Goal: Task Accomplishment & Management: Complete application form

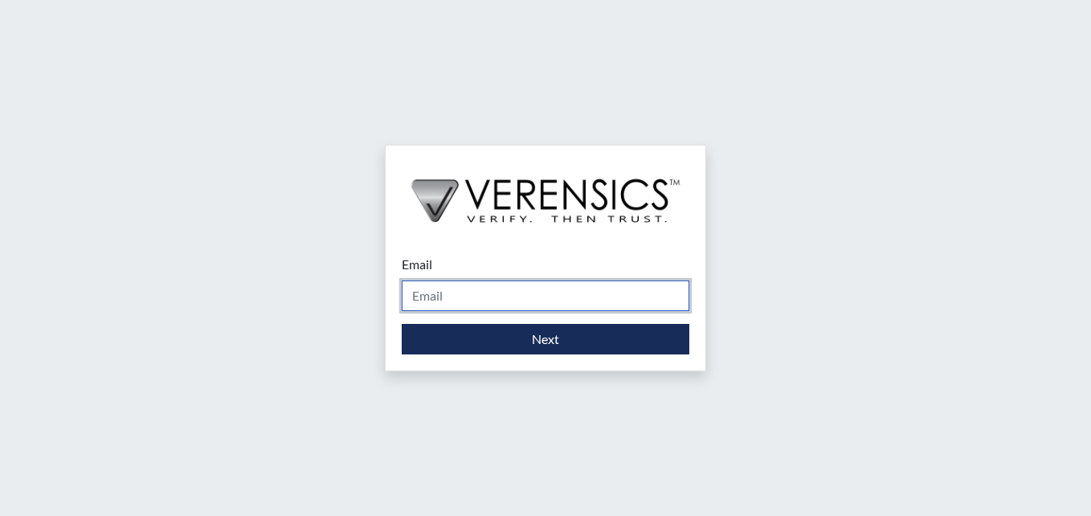
click at [471, 292] on input "Email" at bounding box center [546, 295] width 288 height 31
type input "[DOMAIN_NAME][EMAIL_ADDRESS][DOMAIN_NAME]"
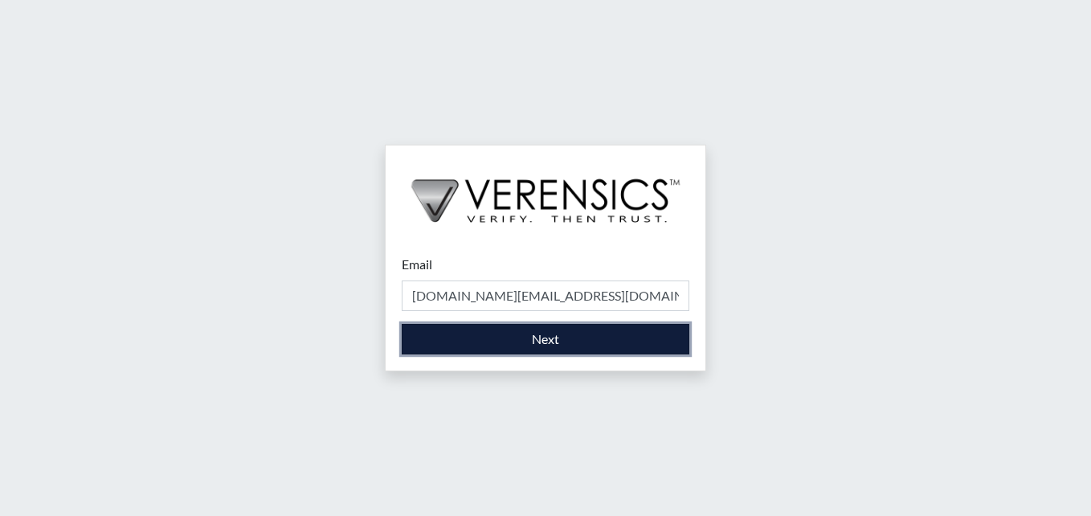
click at [470, 349] on button "Next" at bounding box center [546, 339] width 288 height 31
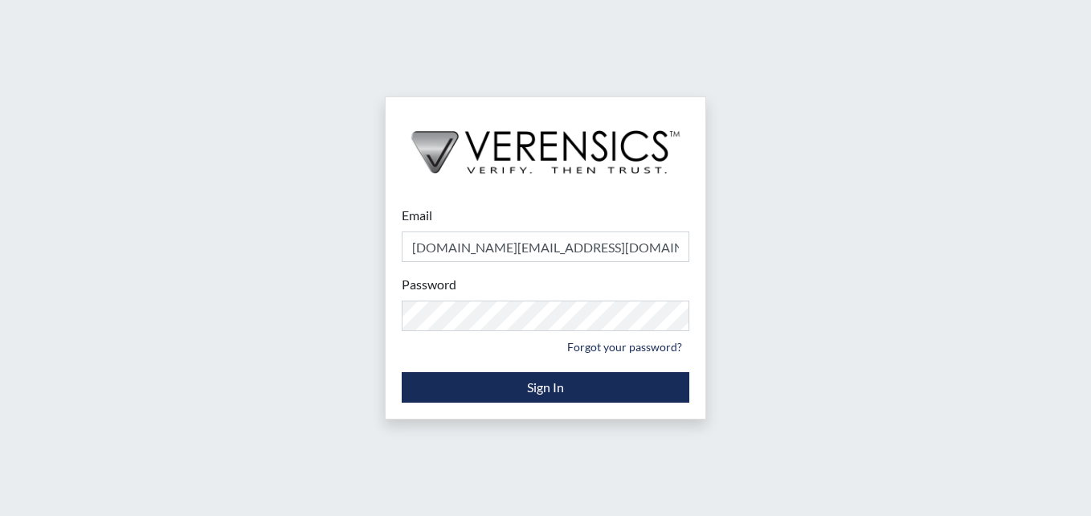
click at [473, 289] on div "Password Please provide your password. Forgot your password?" at bounding box center [546, 317] width 288 height 84
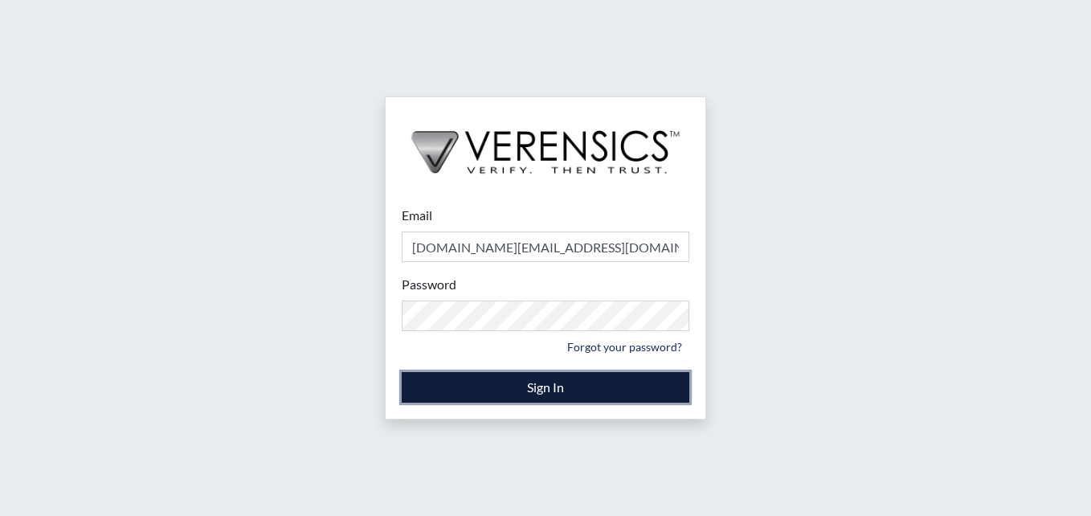
click at [498, 376] on button "Sign In" at bounding box center [546, 387] width 288 height 31
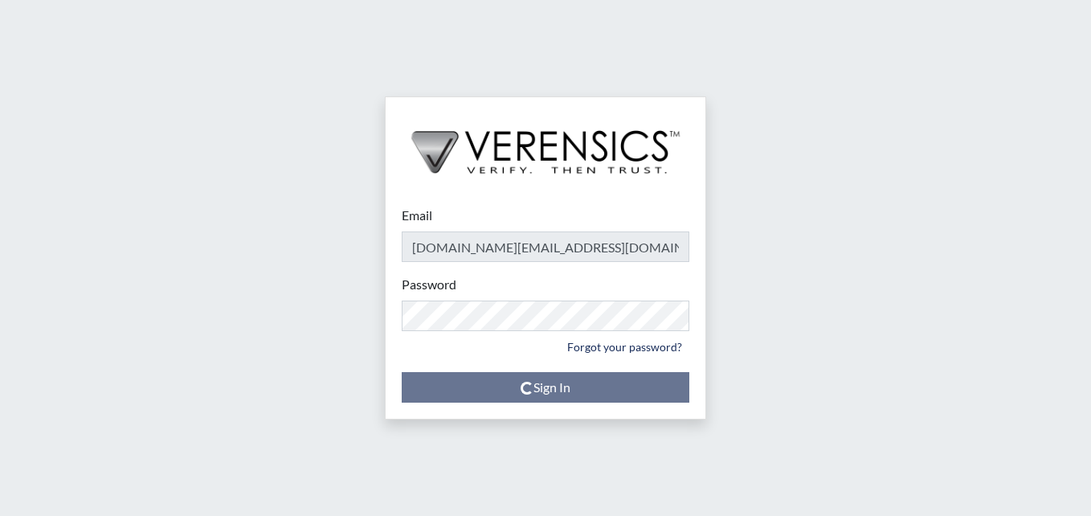
drag, startPoint x: 502, startPoint y: 360, endPoint x: 949, endPoint y: 96, distance: 519.2
click at [949, 96] on div "Email [DOMAIN_NAME][EMAIL_ADDRESS][DOMAIN_NAME] Please provide your email addre…" at bounding box center [545, 258] width 1091 height 516
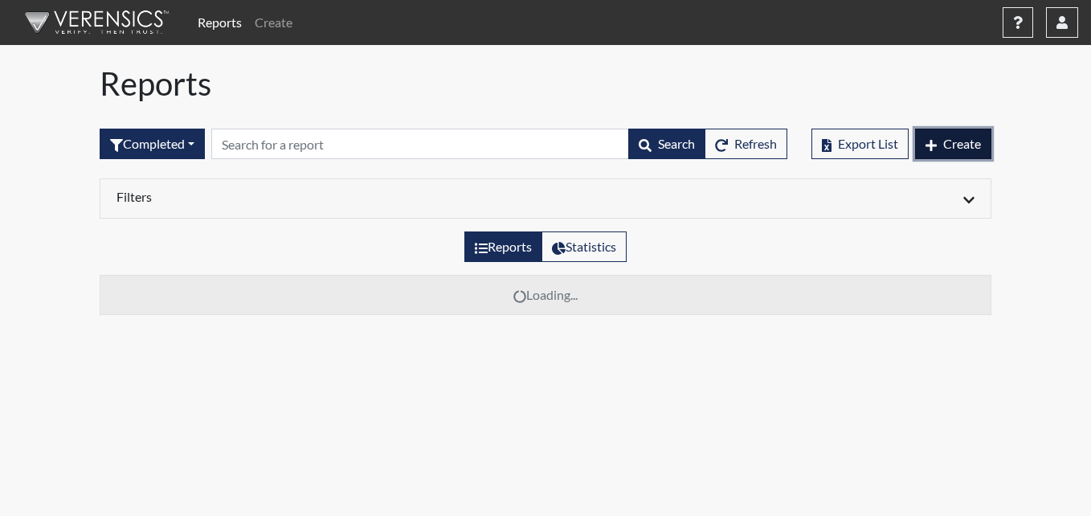
click at [973, 143] on span "Create" at bounding box center [962, 143] width 38 height 15
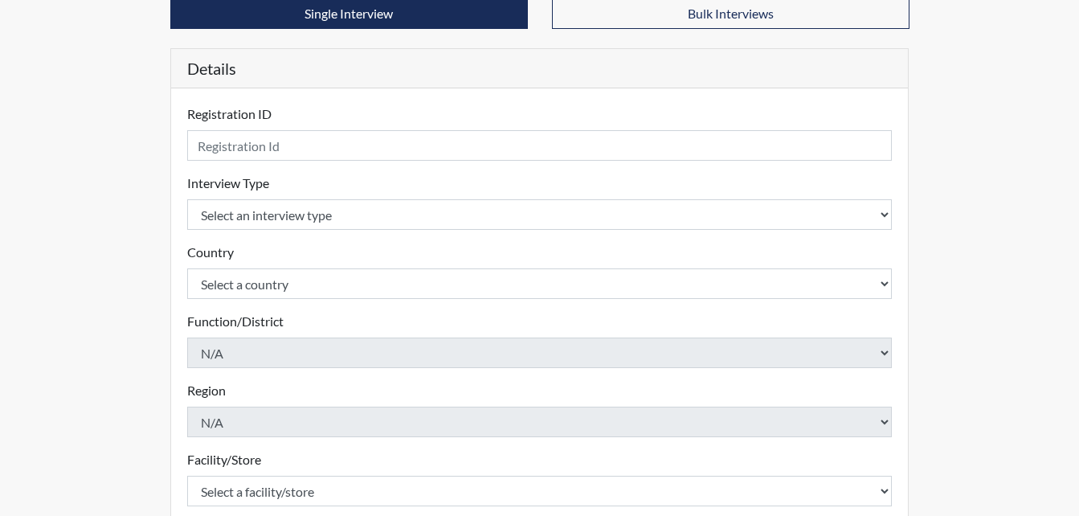
scroll to position [161, 0]
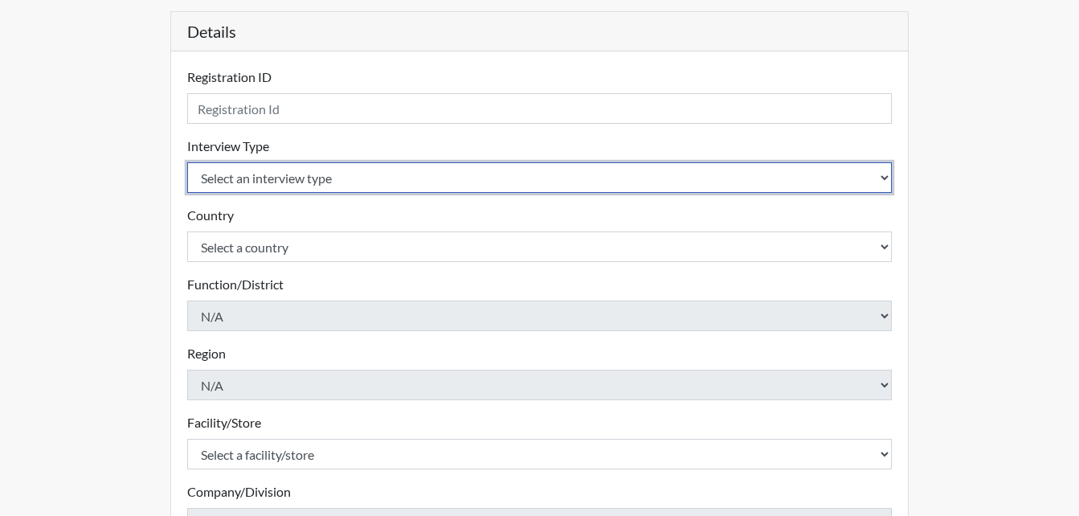
click at [273, 173] on select "Select an interview type Corrections Pre-Employment" at bounding box center [539, 177] width 705 height 31
select select "ff733e93-e1bf-11ea-9c9f-0eff0cf7eb8f"
click at [187, 162] on select "Select an interview type Corrections Pre-Employment" at bounding box center [539, 177] width 705 height 31
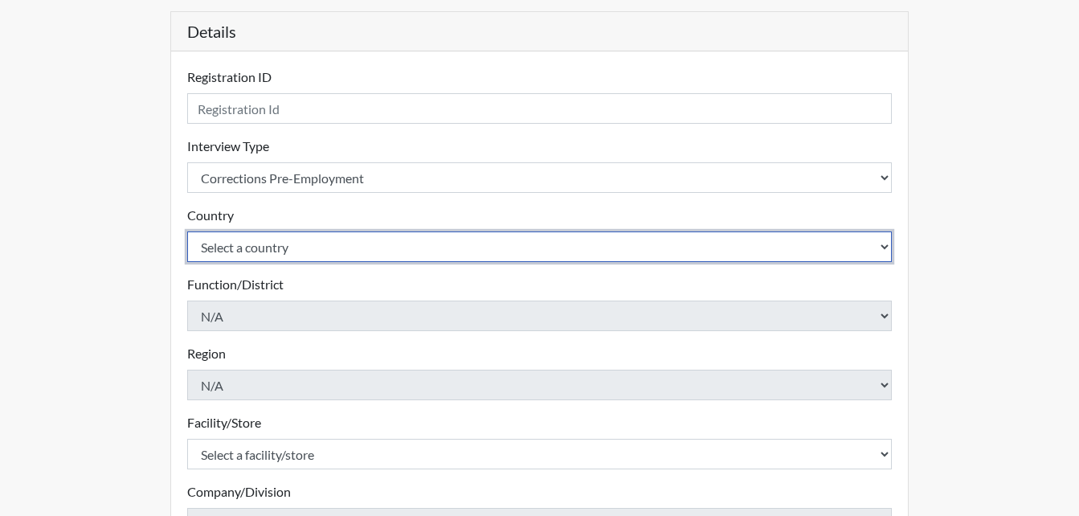
click at [279, 249] on select "Select a country [GEOGRAPHIC_DATA] [GEOGRAPHIC_DATA]" at bounding box center [539, 246] width 705 height 31
select select "united-states-of-[GEOGRAPHIC_DATA]"
click at [187, 231] on select "Select a country [GEOGRAPHIC_DATA] [GEOGRAPHIC_DATA]" at bounding box center [539, 246] width 705 height 31
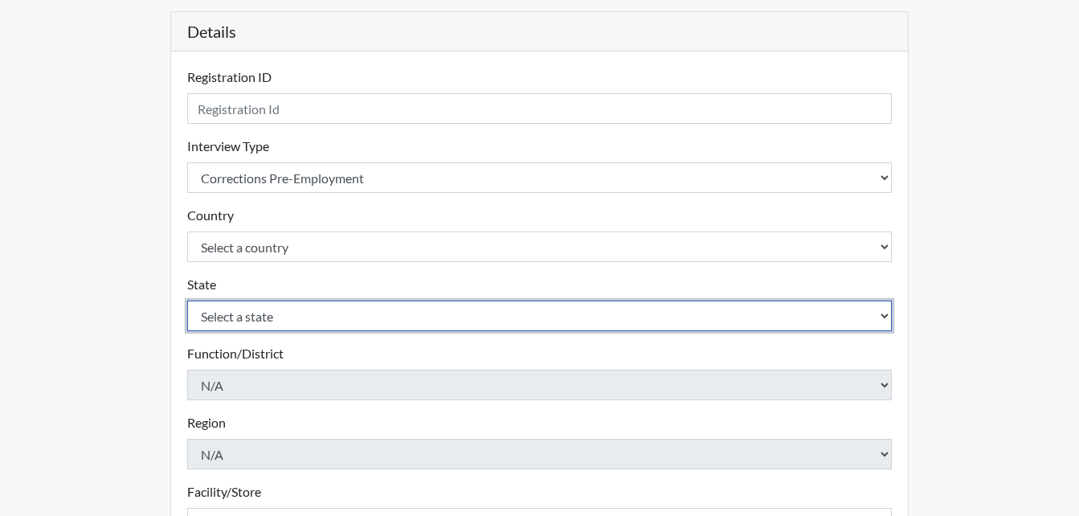
click at [279, 313] on select "Select a state [US_STATE] [US_STATE] [US_STATE] [US_STATE] [US_STATE] [US_STATE…" at bounding box center [539, 315] width 705 height 31
select select "GA"
click at [187, 300] on select "Select a state [US_STATE] [US_STATE] [US_STATE] [US_STATE] [US_STATE] [US_STATE…" at bounding box center [539, 315] width 705 height 31
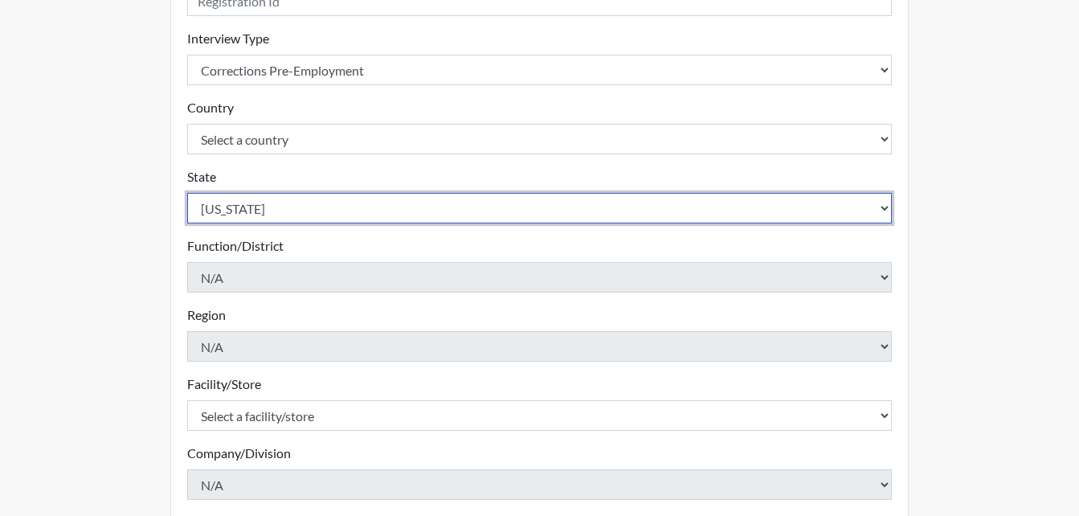
scroll to position [321, 0]
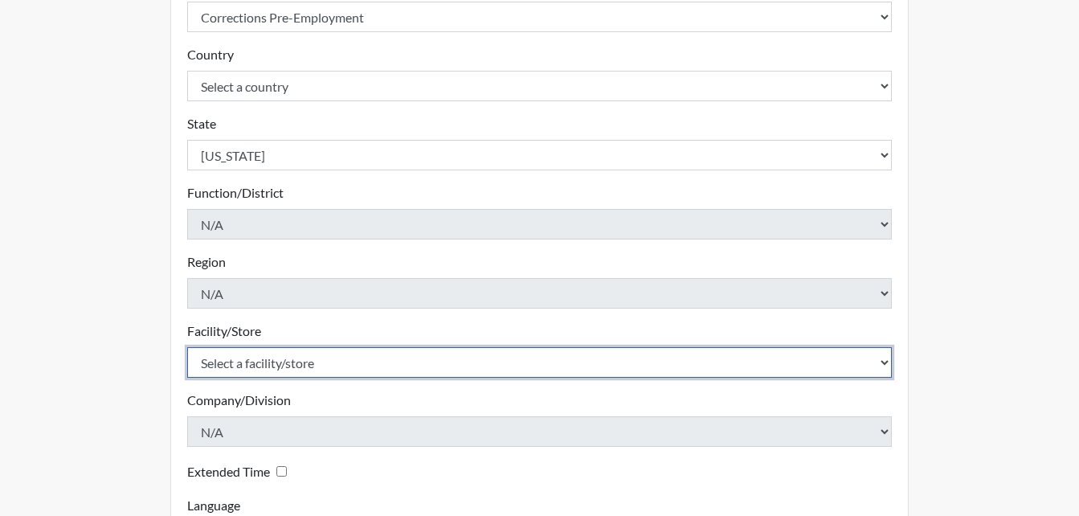
click at [286, 363] on select "Select a facility/store [PERSON_NAME] PDC Pulaski SP" at bounding box center [539, 362] width 705 height 31
select select "07d467a1-a762-4c04-a0fd-01b52b78d04c"
click at [187, 347] on select "Select a facility/store [PERSON_NAME] PDC Pulaski SP" at bounding box center [539, 362] width 705 height 31
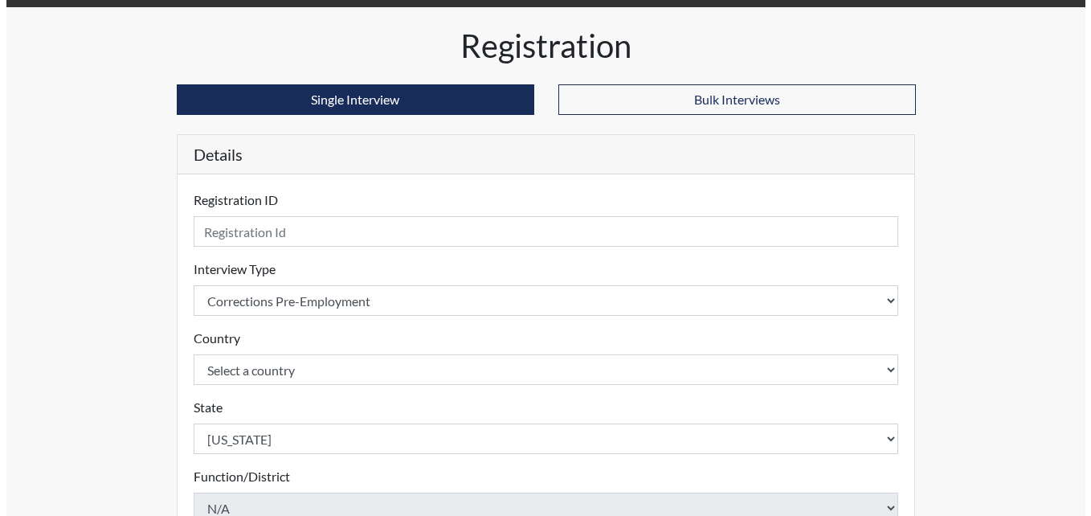
scroll to position [0, 0]
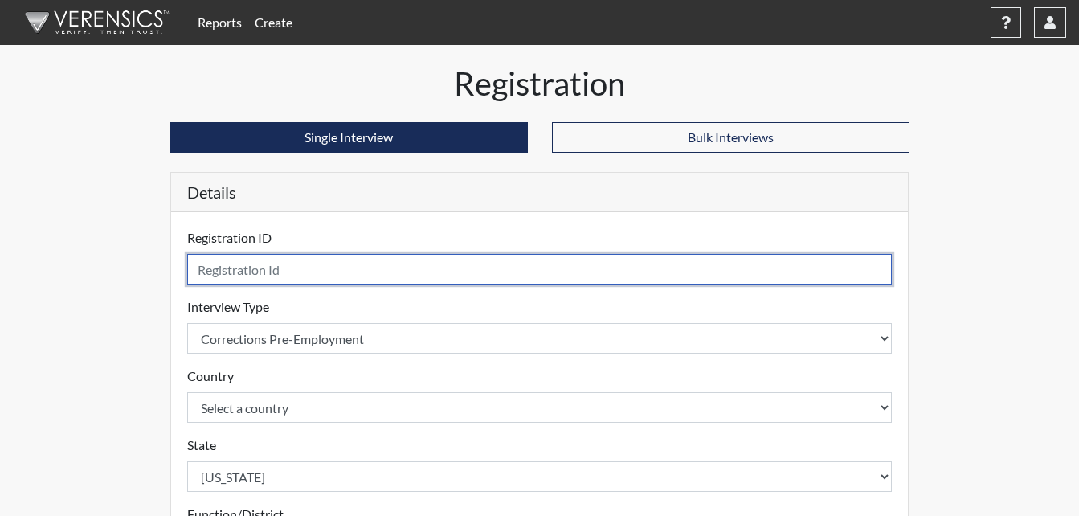
click at [243, 266] on input "text" at bounding box center [539, 269] width 705 height 31
type input "bkf7648"
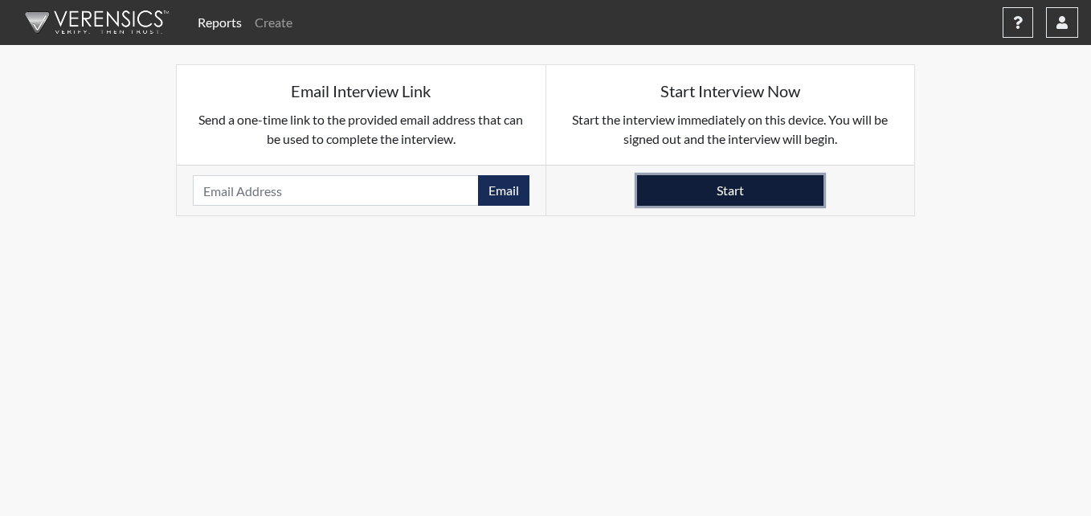
click at [700, 188] on button "Start" at bounding box center [730, 190] width 186 height 31
